Goal: Answer question/provide support: Share knowledge or assist other users

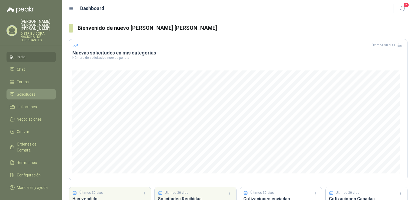
click at [41, 91] on li "Solicitudes" at bounding box center [31, 94] width 43 height 6
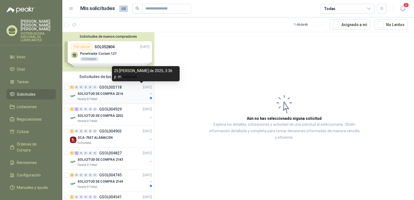
click at [143, 89] on p "[DATE]" at bounding box center [147, 87] width 9 height 5
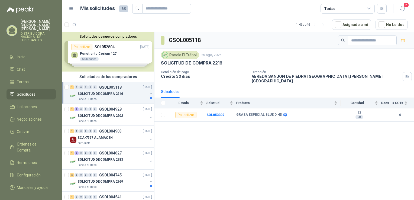
click at [85, 89] on div "1 0 0 0 0 0 GSOL005118 [DATE]" at bounding box center [111, 87] width 83 height 7
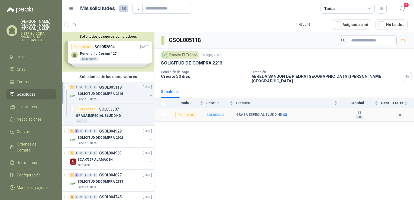
click at [215, 113] on b "SOL053307" at bounding box center [215, 115] width 18 height 4
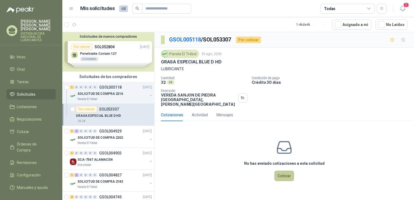
click at [284, 173] on button "Cotizar" at bounding box center [284, 176] width 20 height 10
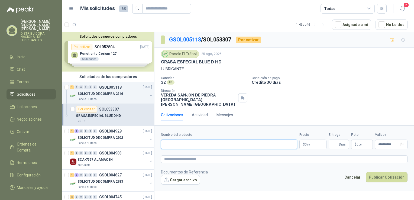
click at [177, 139] on input "Nombre del producto" at bounding box center [229, 144] width 136 height 10
type input "*"
type input "**********"
click at [315, 141] on p "$ 0 ,00" at bounding box center [312, 144] width 27 height 10
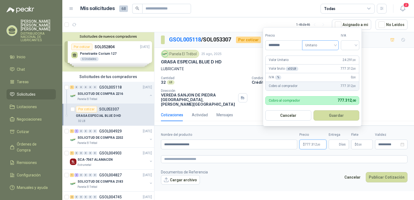
click at [337, 45] on div "Unitario" at bounding box center [320, 45] width 37 height 10
type input "********"
click at [326, 58] on div "Unitario" at bounding box center [321, 57] width 28 height 6
click at [356, 47] on input "search" at bounding box center [350, 45] width 12 height 8
click at [348, 73] on div "0%" at bounding box center [351, 74] width 10 height 6
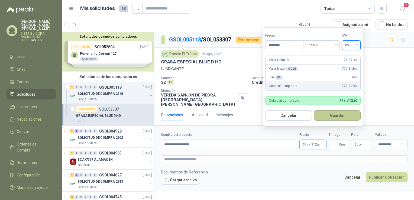
click at [335, 117] on button "Guardar" at bounding box center [337, 115] width 47 height 10
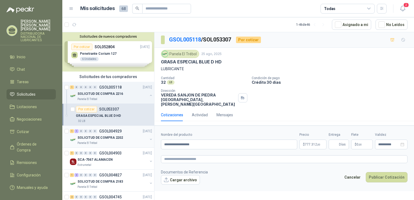
click at [102, 137] on p "SOLICITUD DE COMPRA 2202" at bounding box center [100, 137] width 46 height 5
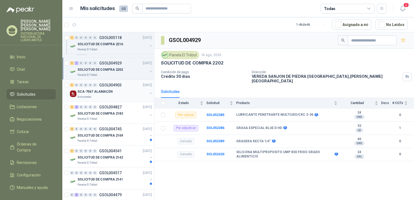
scroll to position [54, 0]
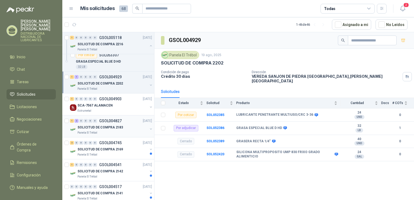
click at [97, 125] on p "SOLICITUD DE COMPRA 2183" at bounding box center [100, 127] width 46 height 5
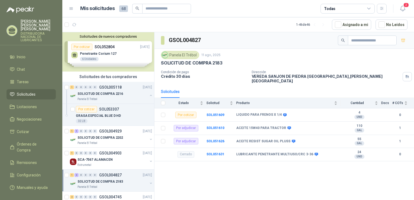
click at [121, 51] on div "Solicitudes de nuevos compradores Por cotizar SOL052804 [DATE] Penetrante Coriu…" at bounding box center [108, 51] width 92 height 39
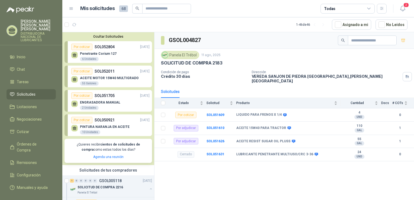
click at [81, 71] on div "Por cotizar" at bounding box center [81, 71] width 21 height 7
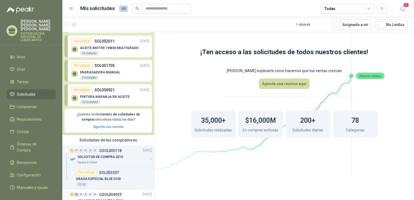
scroll to position [27, 0]
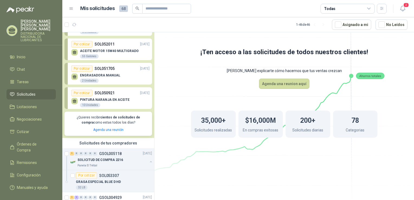
click at [35, 91] on span "Solicitudes" at bounding box center [26, 94] width 19 height 6
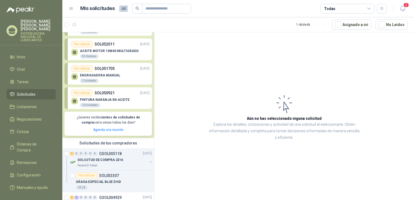
click at [167, 36] on article "Aún no has seleccionado niguna solicitud Explora los detalles, cotizaciones y a…" at bounding box center [283, 117] width 259 height 170
click at [27, 93] on span "Solicitudes" at bounding box center [26, 94] width 19 height 6
click at [25, 104] on span "Licitaciones" at bounding box center [27, 107] width 20 height 6
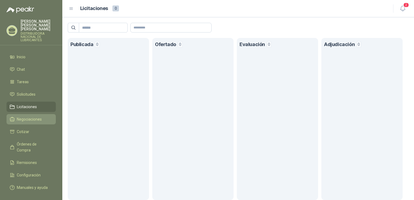
click at [29, 116] on span "Negociaciones" at bounding box center [29, 119] width 25 height 6
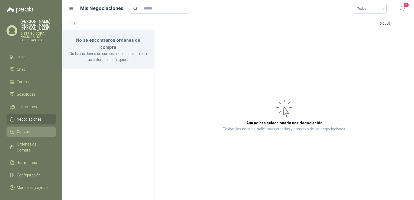
click at [21, 129] on span "Cotizar" at bounding box center [23, 132] width 12 height 6
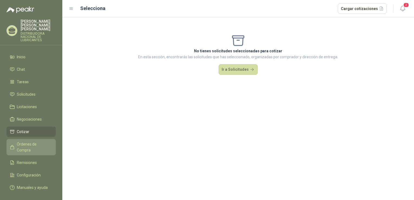
click at [30, 141] on span "Órdenes de Compra" at bounding box center [34, 147] width 34 height 12
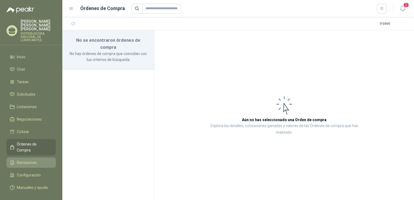
click at [33, 160] on span "Remisiones" at bounding box center [27, 163] width 20 height 6
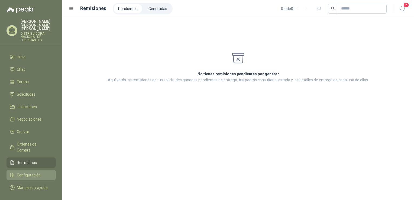
click at [35, 172] on span "Configuración" at bounding box center [29, 175] width 24 height 6
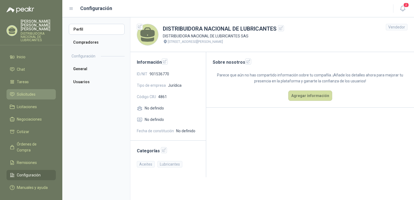
click at [32, 92] on span "Solicitudes" at bounding box center [26, 94] width 19 height 6
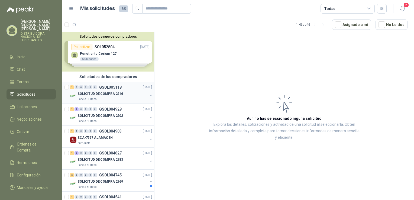
click at [90, 93] on p "SOLICITUD DE COMPRA 2216" at bounding box center [100, 93] width 46 height 5
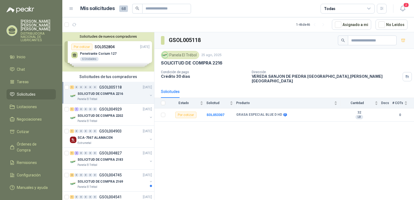
click at [87, 94] on p "SOLICITUD DE COMPRA 2216" at bounding box center [100, 93] width 46 height 5
click at [100, 117] on p "GRASA ESPECIAL BLUE D HD" at bounding box center [98, 115] width 45 height 5
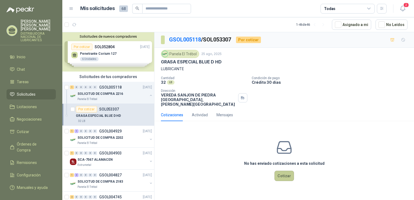
click at [286, 172] on button "Cotizar" at bounding box center [284, 176] width 20 height 10
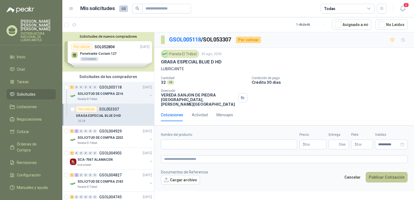
click at [385, 173] on button "Publicar Cotización" at bounding box center [387, 177] width 42 height 10
click at [350, 172] on button "Cancelar" at bounding box center [352, 177] width 22 height 10
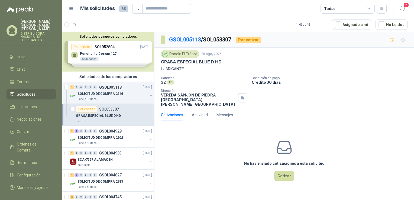
click at [78, 107] on div "Por cotizar" at bounding box center [86, 109] width 21 height 7
click at [82, 112] on div "GRASA ESPECIAL BLUE D HD" at bounding box center [114, 115] width 76 height 7
click at [285, 172] on button "Cotizar" at bounding box center [284, 176] width 20 height 10
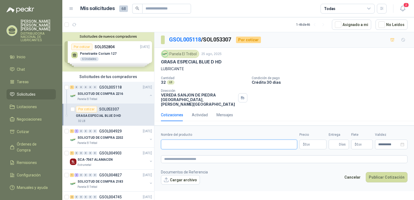
click at [165, 139] on input "Nombre del producto" at bounding box center [229, 144] width 136 height 10
type input "**********"
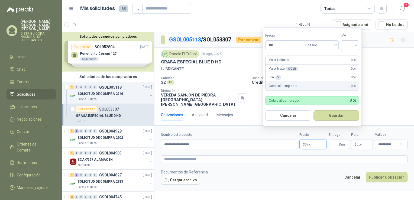
click at [316, 139] on p "$ 0 ,00" at bounding box center [312, 144] width 27 height 10
click at [335, 45] on span "Unitario" at bounding box center [320, 45] width 30 height 8
type input "********"
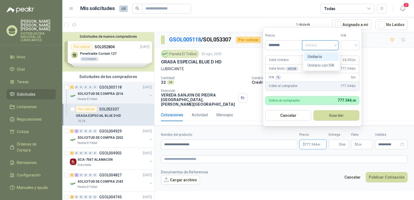
click at [323, 57] on div "Unitario" at bounding box center [321, 57] width 28 height 6
click at [358, 45] on div at bounding box center [350, 45] width 18 height 10
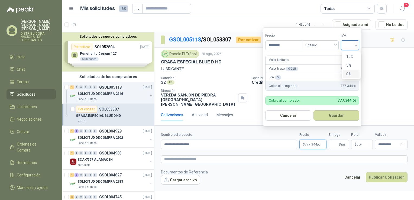
click at [348, 76] on div "0%" at bounding box center [351, 74] width 10 height 6
click at [333, 117] on button "Guardar" at bounding box center [337, 115] width 47 height 10
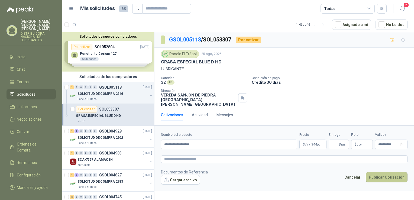
click at [384, 173] on button "Publicar Cotización" at bounding box center [387, 177] width 42 height 10
type input "*"
click at [365, 140] on p "$ 0 ,00" at bounding box center [362, 144] width 22 height 10
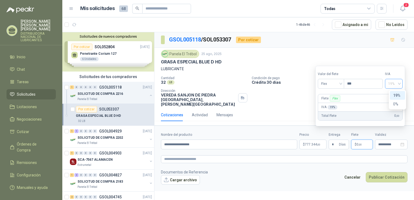
click at [399, 84] on span "19%" at bounding box center [393, 84] width 11 height 8
click at [397, 105] on div "0%" at bounding box center [397, 104] width 9 height 6
click at [399, 117] on span ",00" at bounding box center [396, 115] width 3 height 3
click at [392, 114] on div "Total [PERSON_NAME] 0 ,00" at bounding box center [359, 116] width 83 height 9
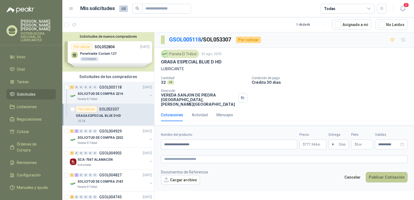
click at [392, 172] on button "Publicar Cotización" at bounding box center [387, 177] width 42 height 10
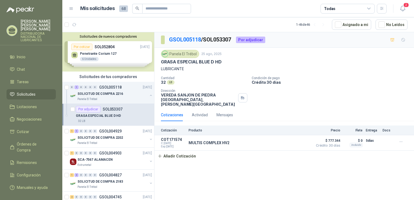
click at [105, 109] on p "SOL053307" at bounding box center [113, 109] width 20 height 4
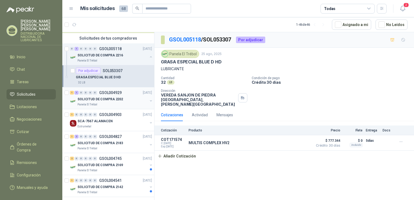
scroll to position [54, 0]
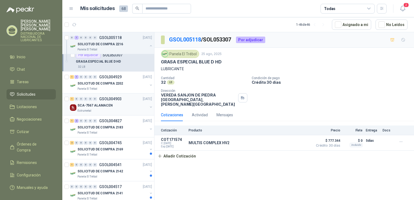
click at [87, 108] on div "SCA-7567 ALAMACEN" at bounding box center [112, 105] width 70 height 7
